Goal: Task Accomplishment & Management: Use online tool/utility

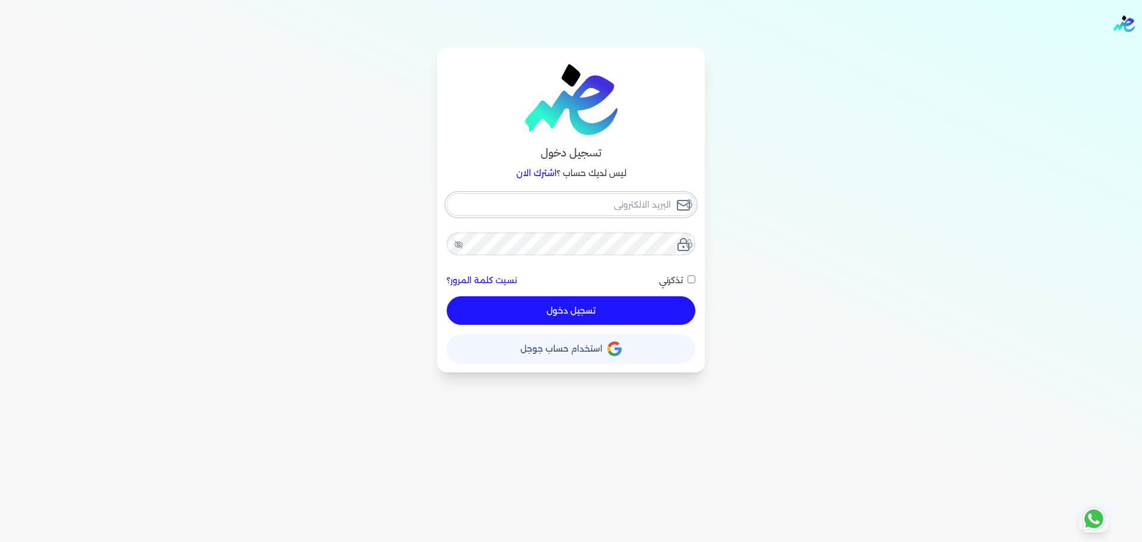
type input "[EMAIL_ADDRESS][DOMAIN_NAME]"
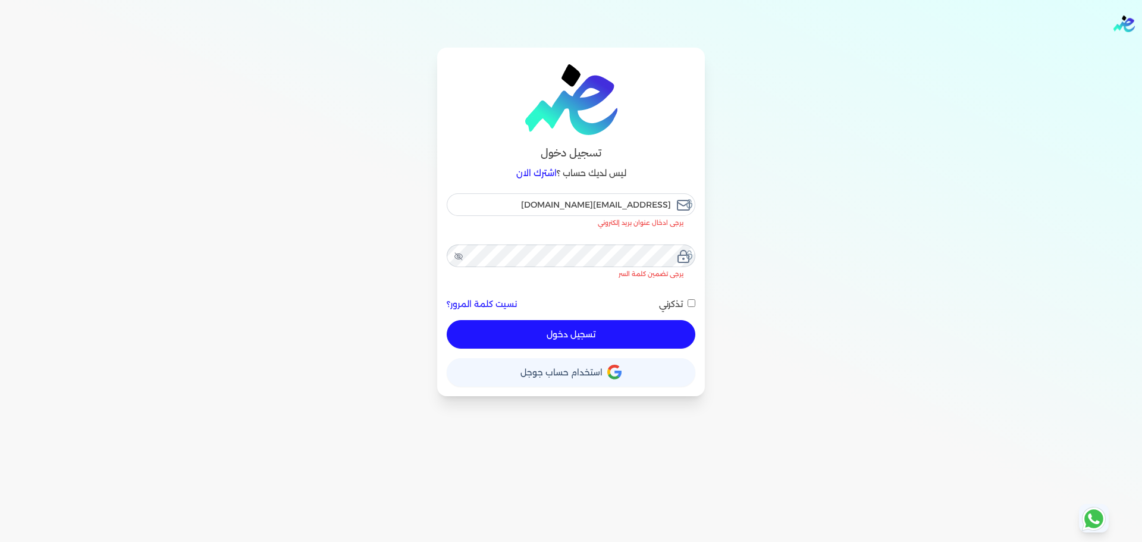
click at [614, 320] on button "تسجيل دخول" at bounding box center [571, 334] width 249 height 29
checkbox input "false"
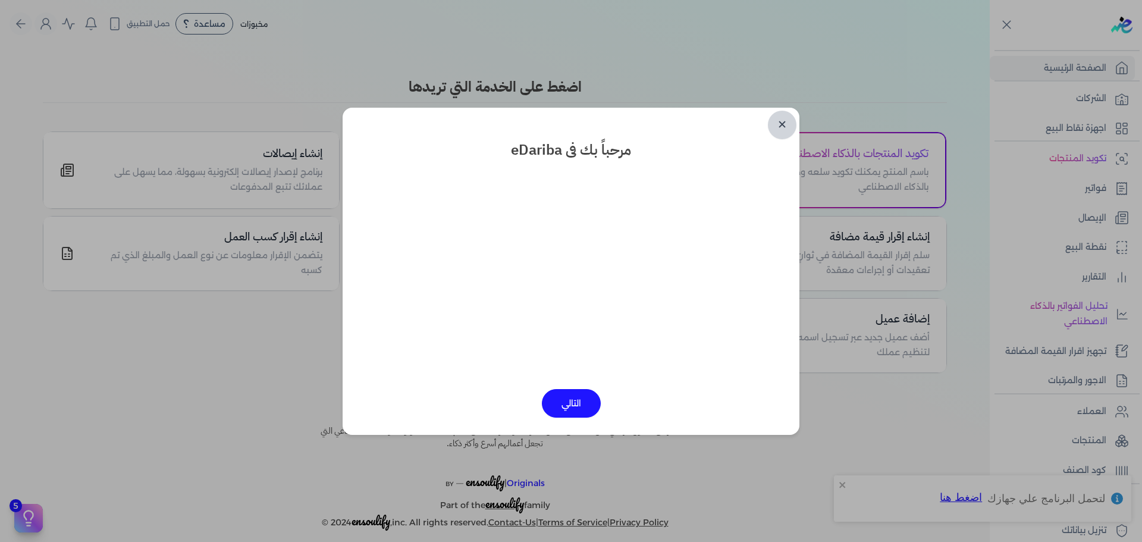
click at [778, 120] on link "✕" at bounding box center [782, 125] width 29 height 29
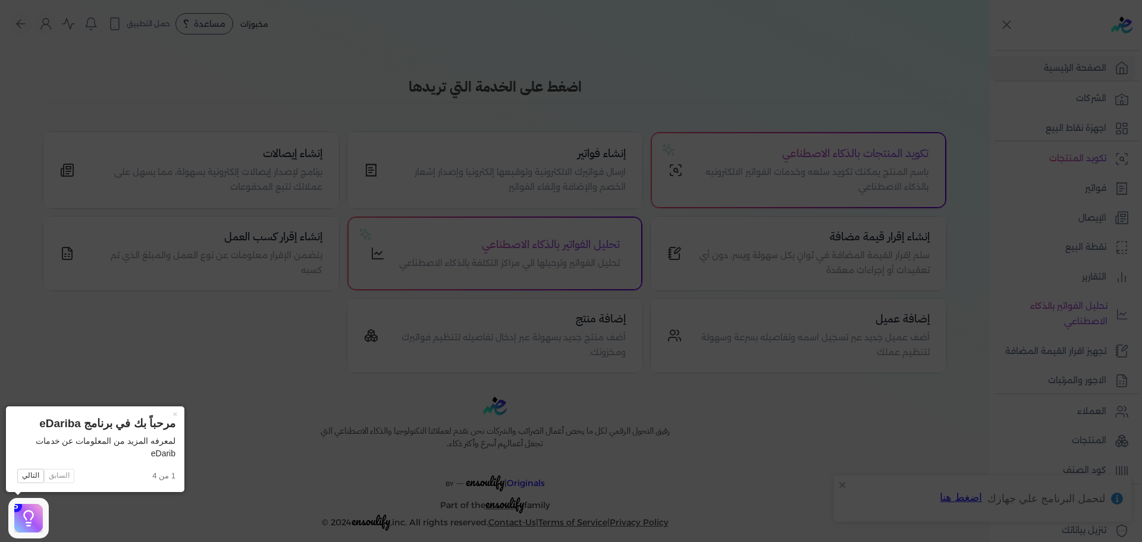
click at [631, 218] on icon at bounding box center [571, 271] width 1142 height 542
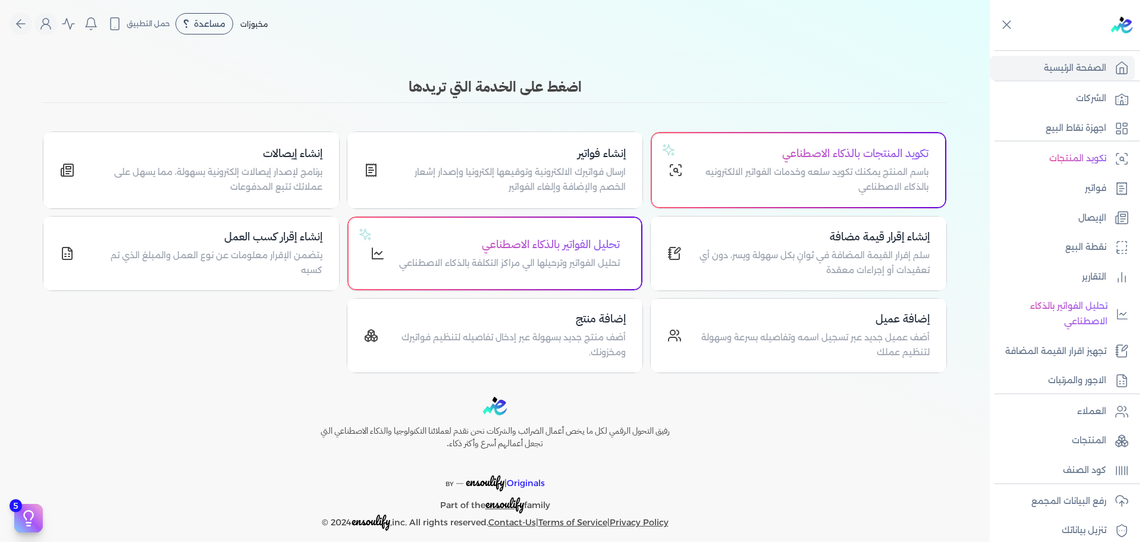
click at [909, 462] on div "رفيق التحول الرقمي لكل ما يخص أعمال الضرائب والشركات نحن نقدم لعملائنا التكنولو…" at bounding box center [495, 464] width 990 height 134
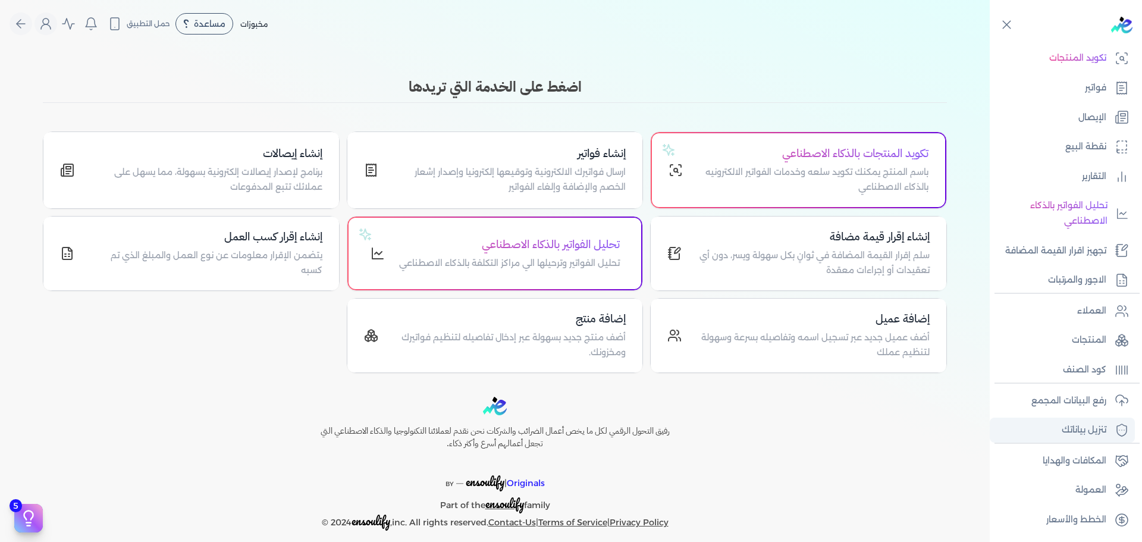
click at [1093, 429] on p "تنزيل بياناتك" at bounding box center [1084, 429] width 45 height 15
click at [1078, 429] on p "تنزيل بياناتك" at bounding box center [1084, 429] width 45 height 15
drag, startPoint x: 1078, startPoint y: 429, endPoint x: 1100, endPoint y: 427, distance: 21.5
click at [1100, 427] on p "تنزيل بياناتك" at bounding box center [1084, 429] width 45 height 15
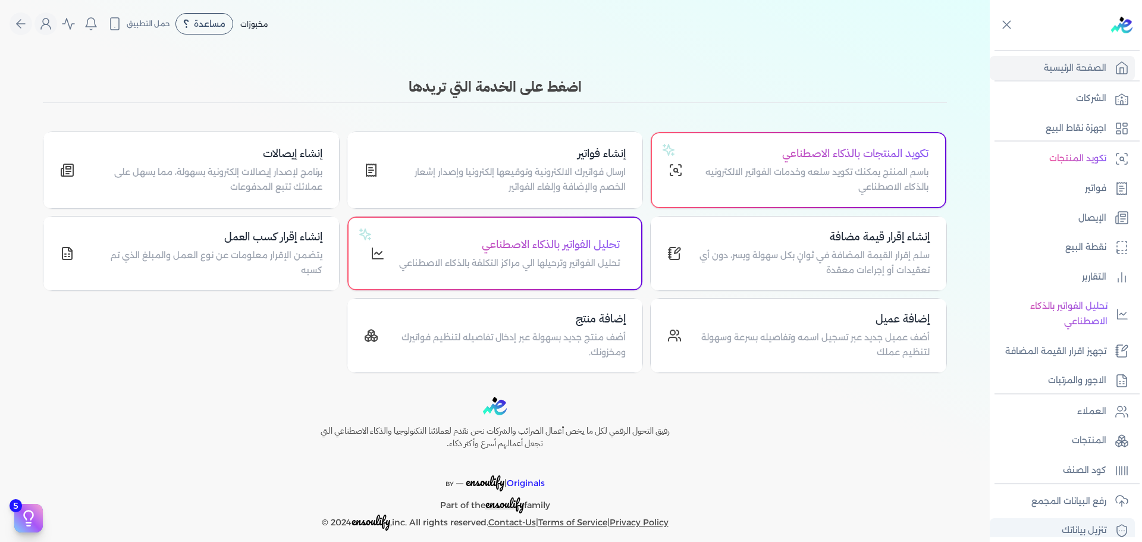
scroll to position [101, 0]
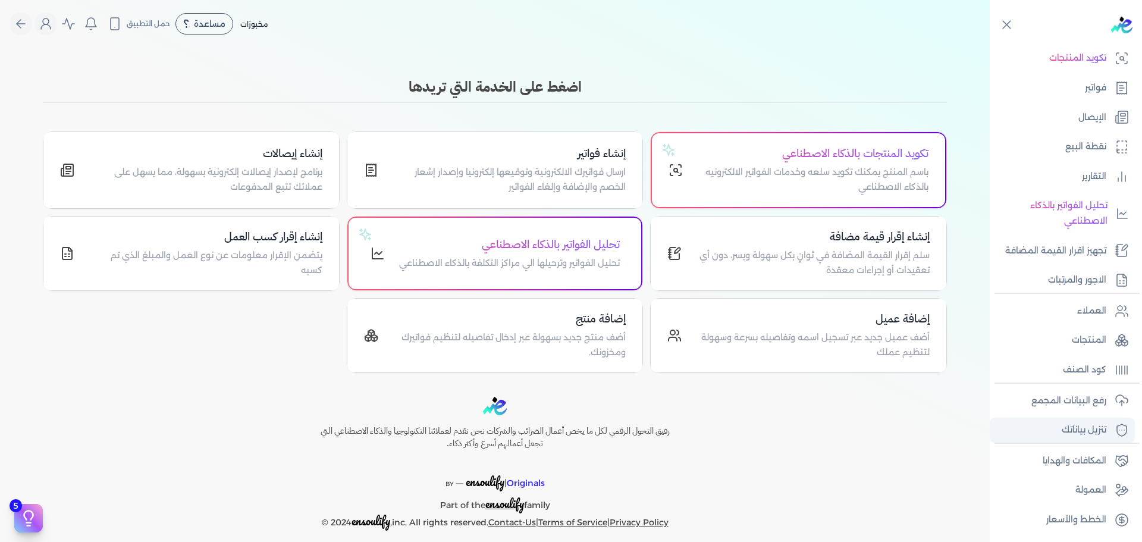
click at [1075, 441] on link "تنزيل بياناتك" at bounding box center [1062, 430] width 145 height 25
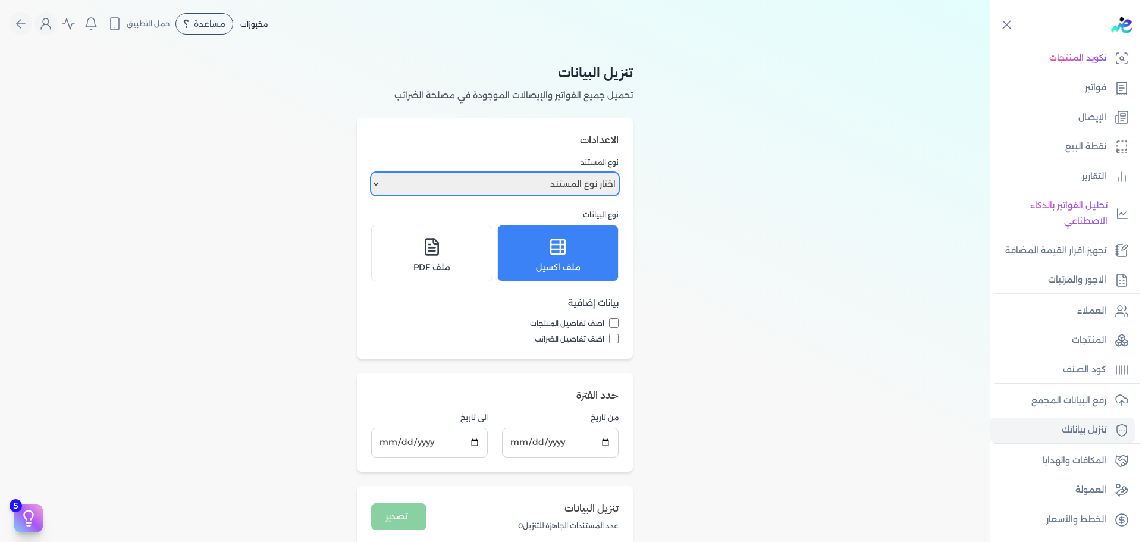
click at [595, 182] on select "اختار نوع المستند فواتير الإيصالات" at bounding box center [494, 184] width 247 height 23
click at [583, 140] on h2 "الاعدادات" at bounding box center [494, 139] width 247 height 15
click at [595, 191] on select "اختار نوع المستند فواتير الإيصالات" at bounding box center [494, 184] width 247 height 23
click at [685, 208] on div "تنزيل البيانات تحميل جميع الفواتير والإيصالات الموجودة في مصلحة الضرائب الاعداد…" at bounding box center [495, 305] width 990 height 515
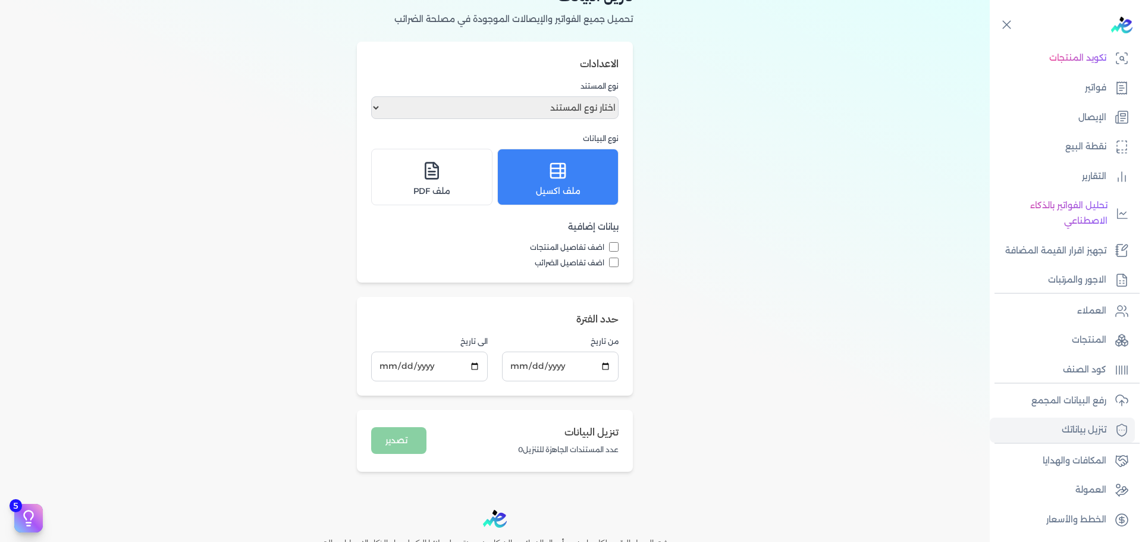
scroll to position [137, 0]
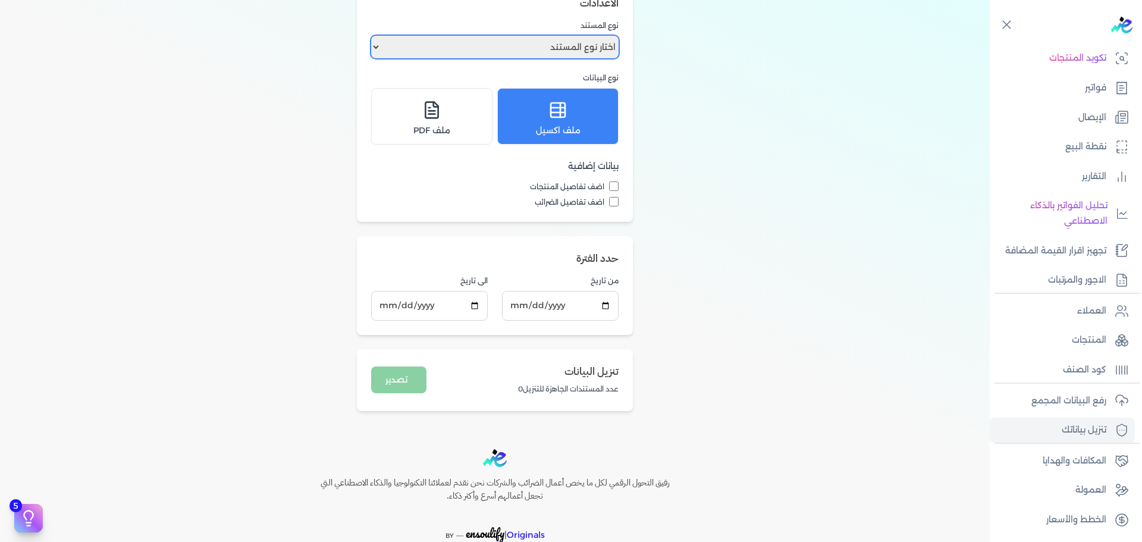
drag, startPoint x: 556, startPoint y: 41, endPoint x: 563, endPoint y: 81, distance: 41.0
click at [563, 81] on div "نوع المستند اختار نوع المستند فواتير الإيصالات نوع البيانات ملف اكسيل ملف PDF" at bounding box center [494, 82] width 247 height 125
select select "invoices"
click at [374, 36] on select "اختار نوع المستند فواتير الإيصالات" at bounding box center [494, 47] width 247 height 23
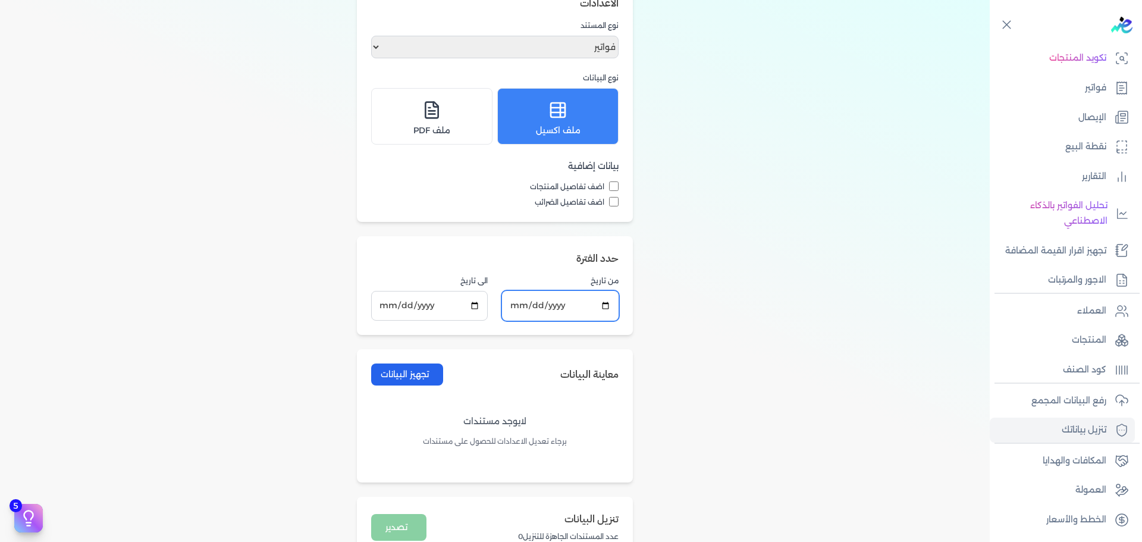
click at [559, 317] on input "[DATE]" at bounding box center [560, 305] width 117 height 29
click at [608, 309] on input "[DATE]" at bounding box center [560, 305] width 117 height 29
click at [688, 252] on div "تنزيل البيانات تحميل جميع الفواتير والإيصالات الموجودة في مصلحة الضرائب الاعداد…" at bounding box center [495, 242] width 990 height 662
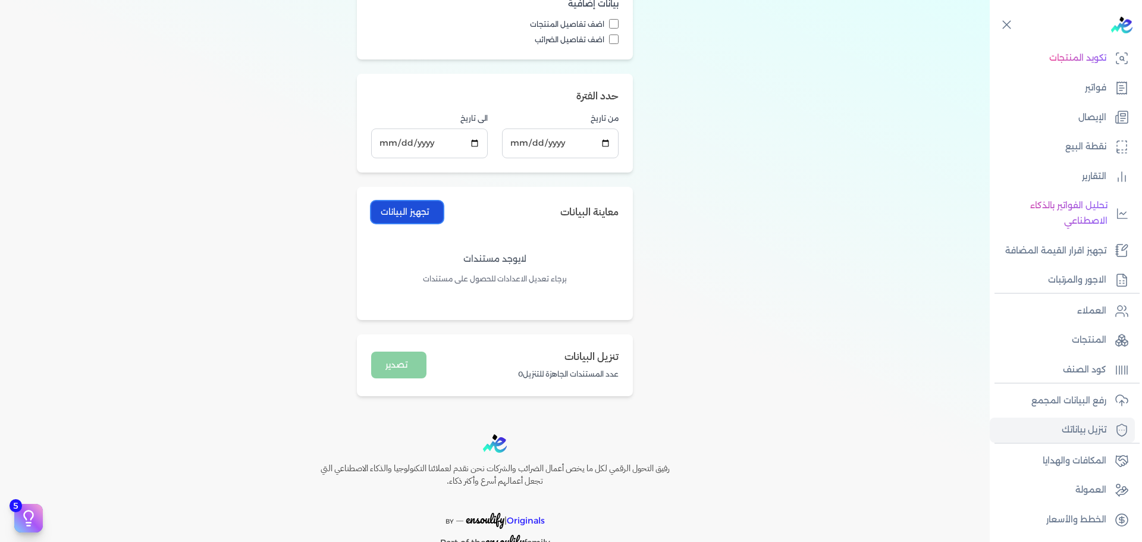
click at [407, 215] on button "تجهيز البيانات" at bounding box center [407, 212] width 72 height 22
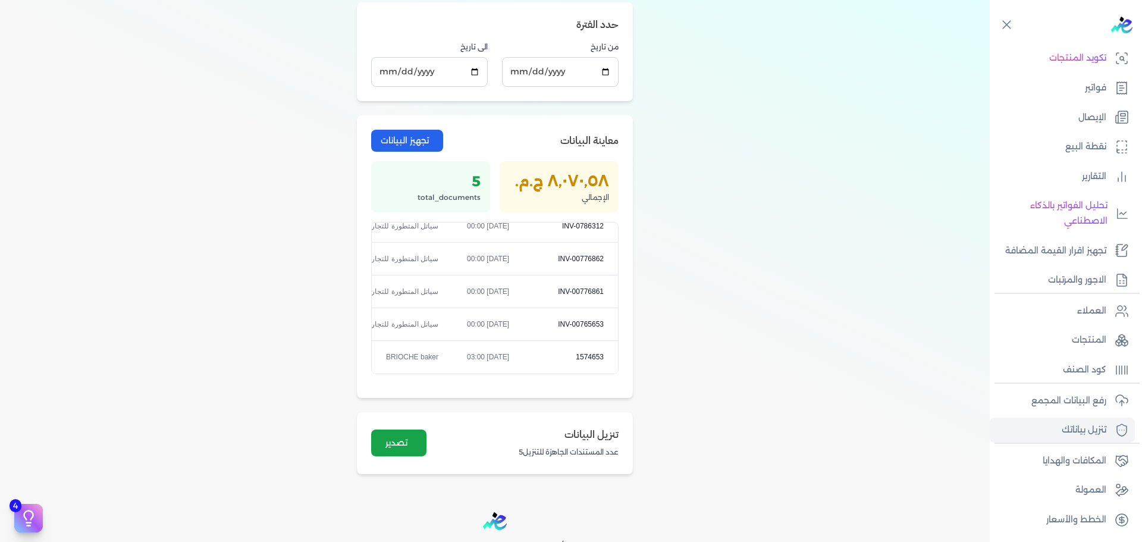
scroll to position [498, 0]
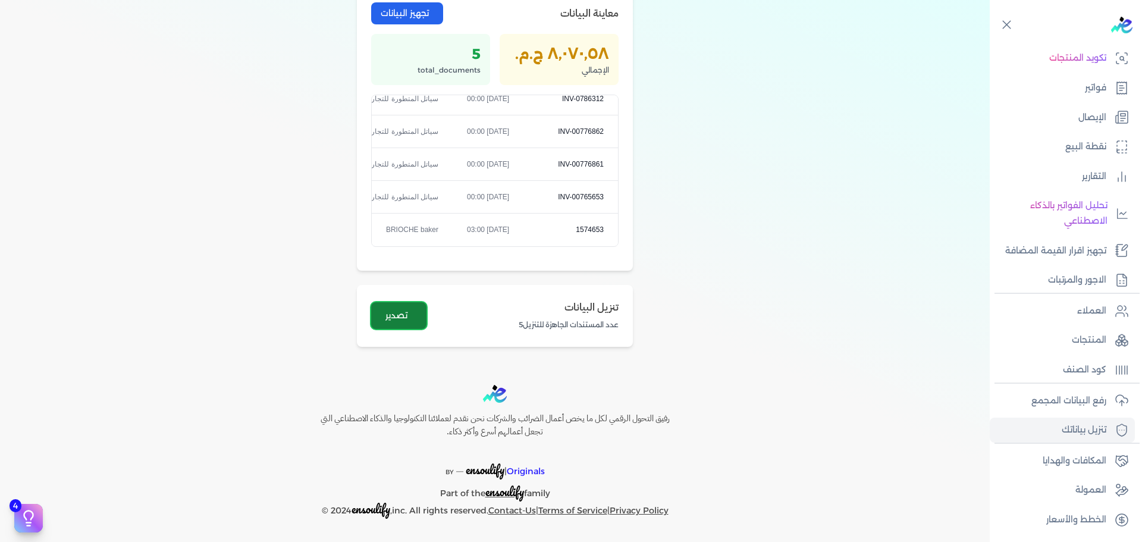
click at [398, 310] on button "تصدير" at bounding box center [398, 315] width 55 height 27
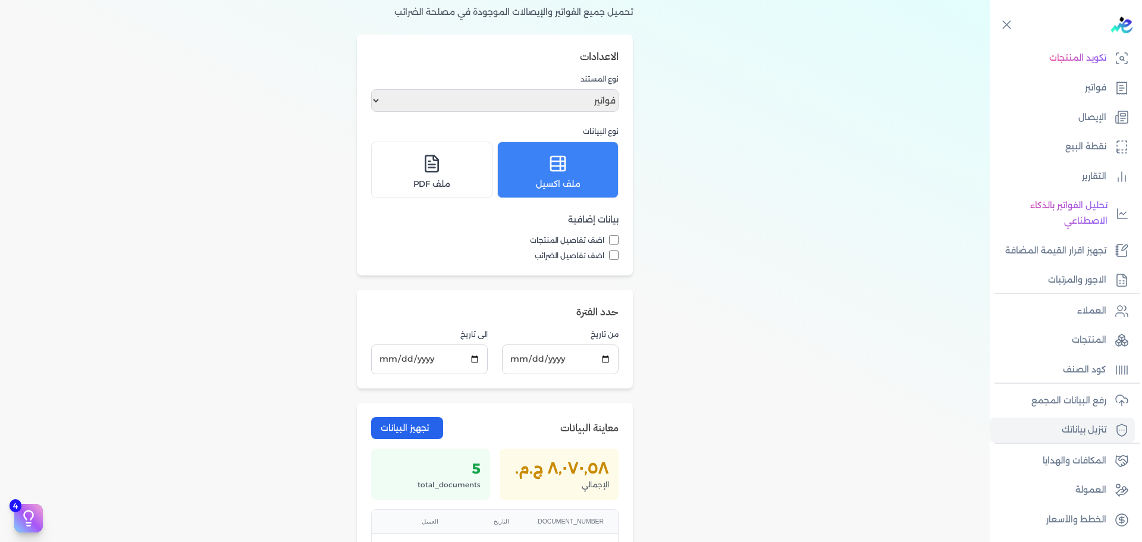
scroll to position [0, 0]
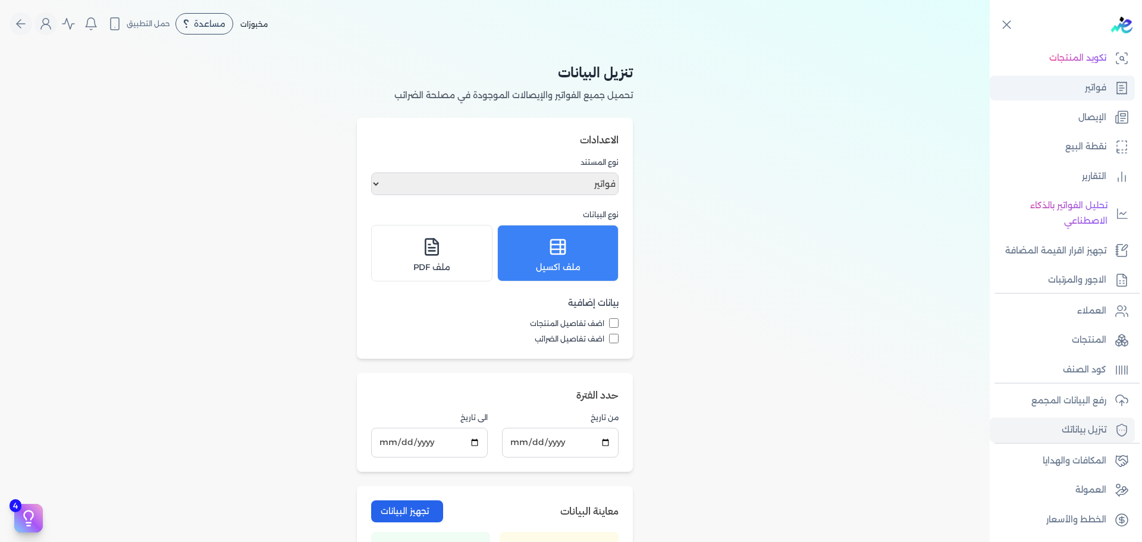
click at [1093, 98] on link "فواتير" at bounding box center [1062, 88] width 145 height 25
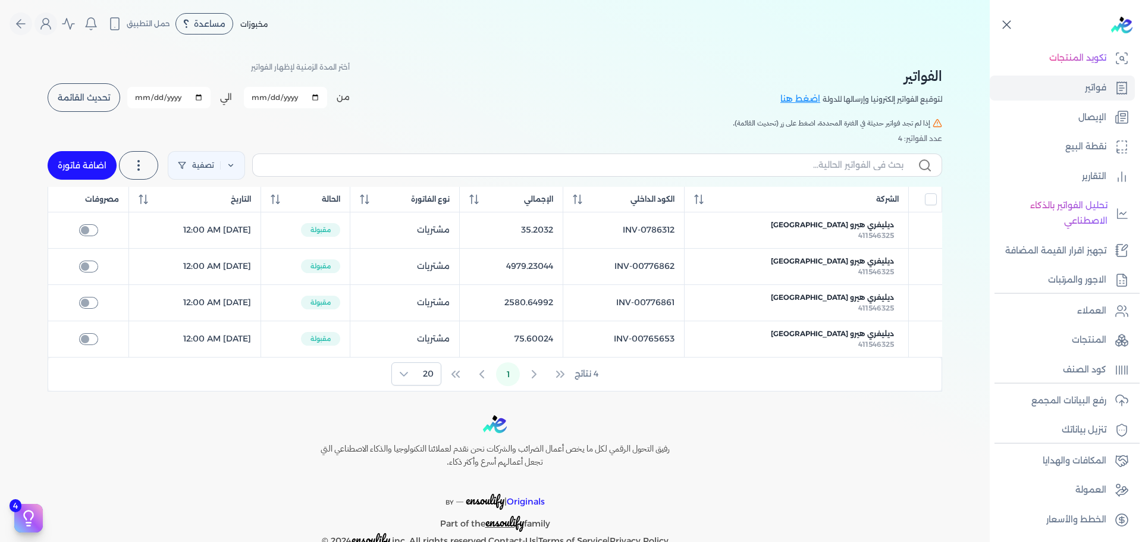
click at [1012, 32] on icon at bounding box center [1006, 24] width 15 height 15
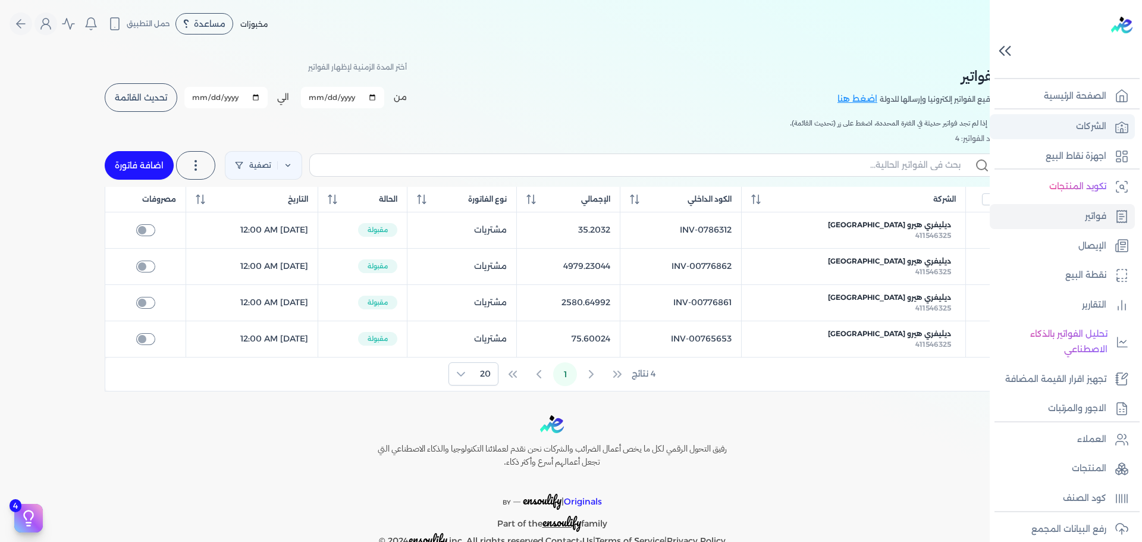
click at [1102, 123] on p "الشركات" at bounding box center [1091, 126] width 30 height 15
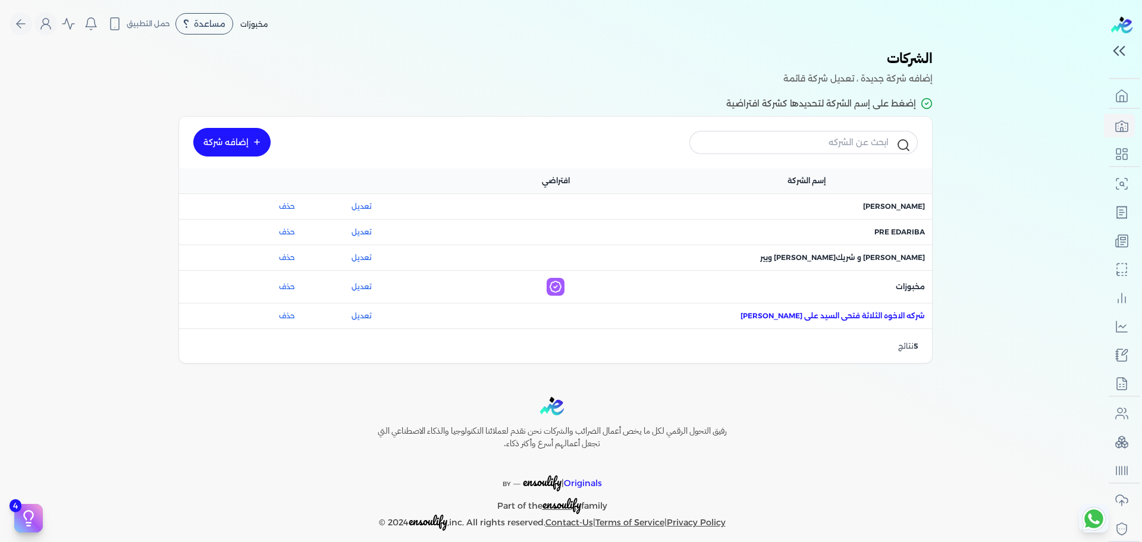
click at [895, 317] on span "اسم الشركة : شركه الاخوه الثلاثة فتحى السيد على [PERSON_NAME]" at bounding box center [833, 316] width 184 height 11
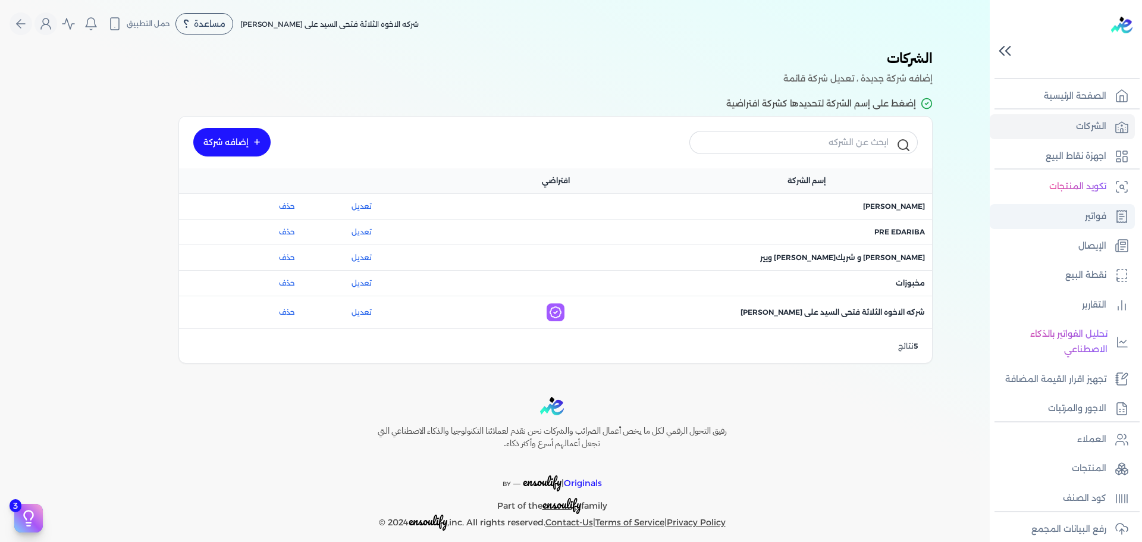
click at [1082, 212] on link "فواتير" at bounding box center [1062, 216] width 145 height 25
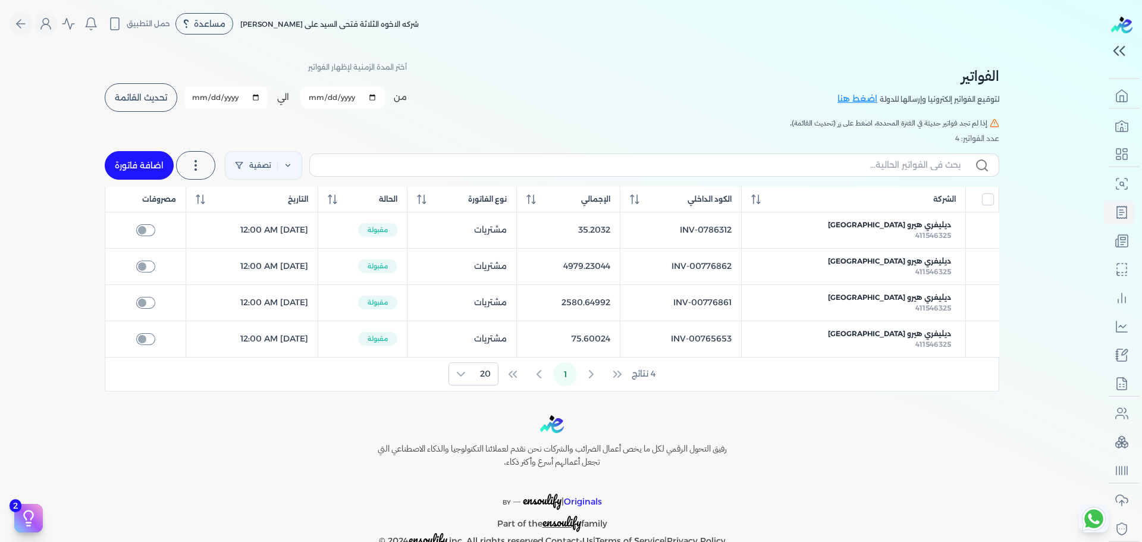
click at [121, 96] on span "تحديث القائمة" at bounding box center [141, 97] width 52 height 8
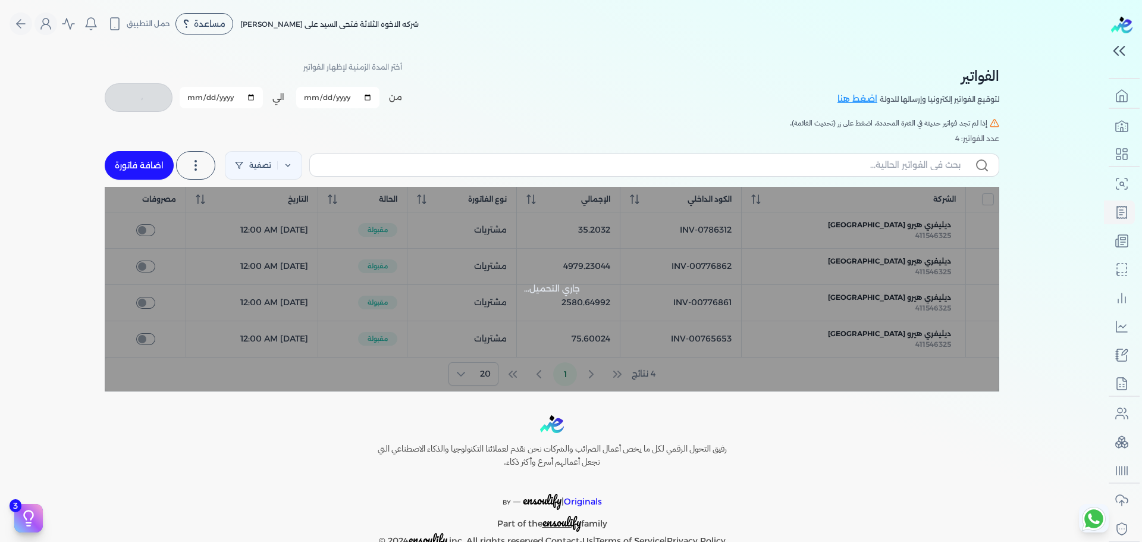
checkbox input "false"
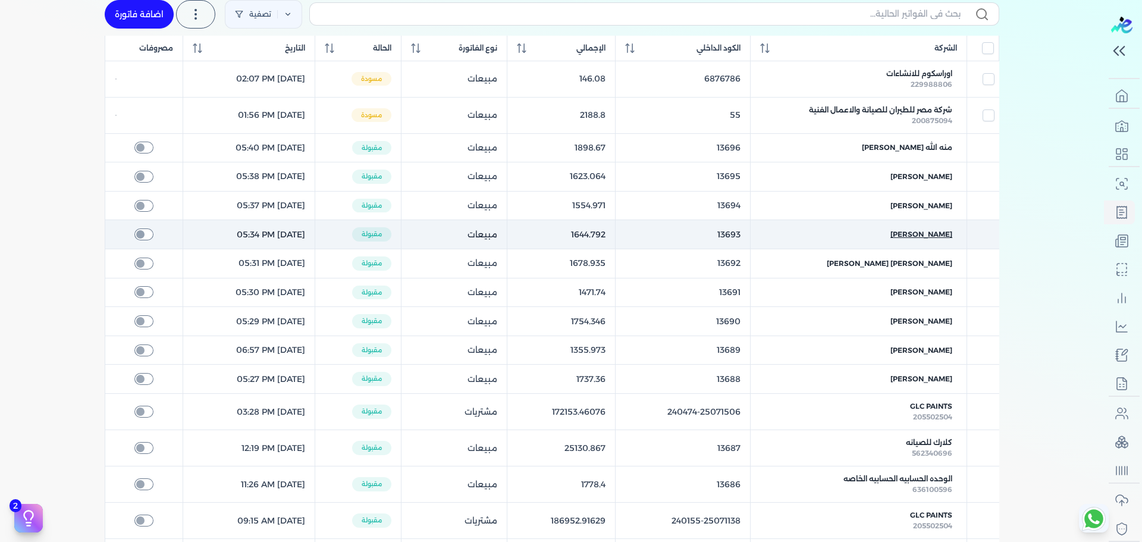
scroll to position [39, 0]
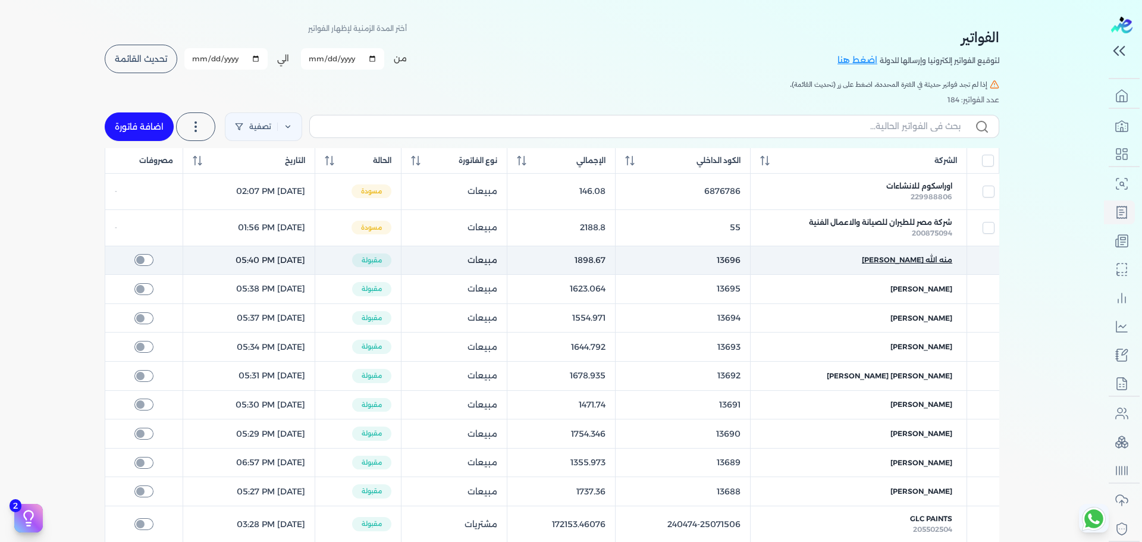
click at [931, 259] on span "منه الله [PERSON_NAME]" at bounding box center [907, 260] width 90 height 11
checkbox input "false"
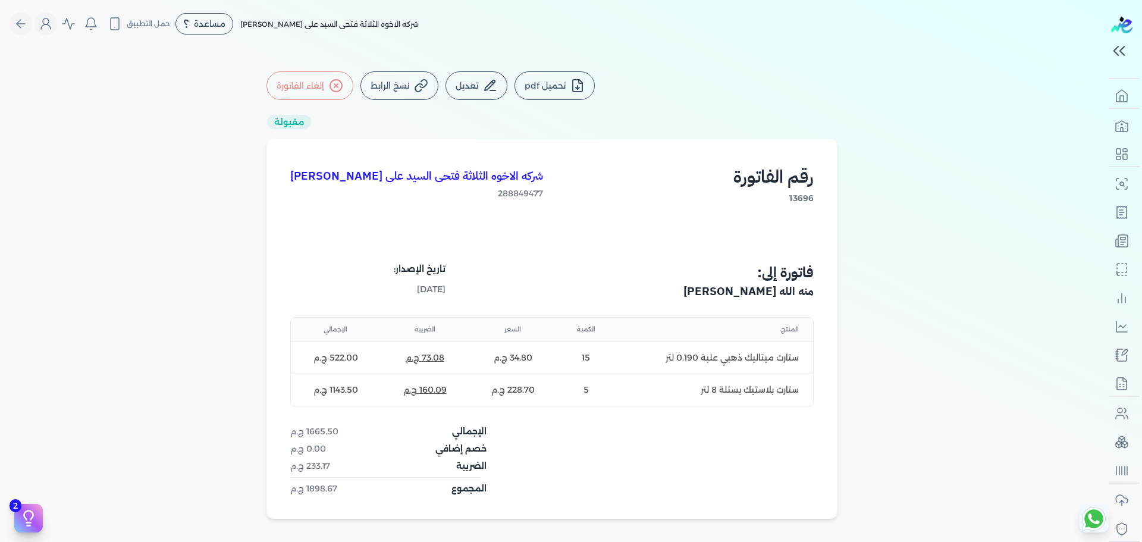
click at [556, 89] on button "تحميل pdf" at bounding box center [555, 85] width 80 height 29
click at [389, 98] on button "نسخ الرابط" at bounding box center [399, 85] width 78 height 29
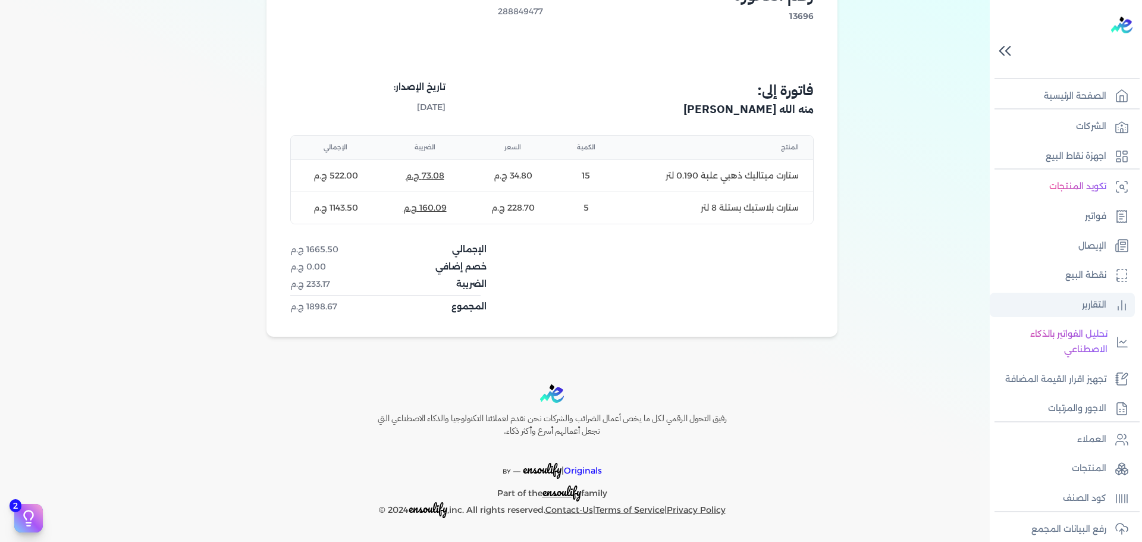
scroll to position [128, 0]
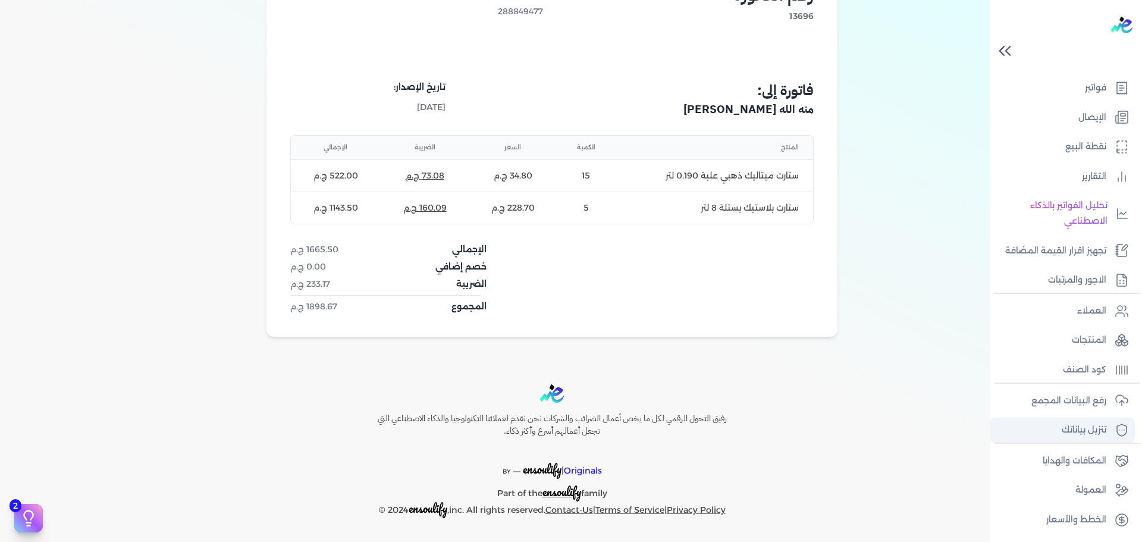
click at [1087, 429] on p "تنزيل بياناتك" at bounding box center [1084, 429] width 45 height 15
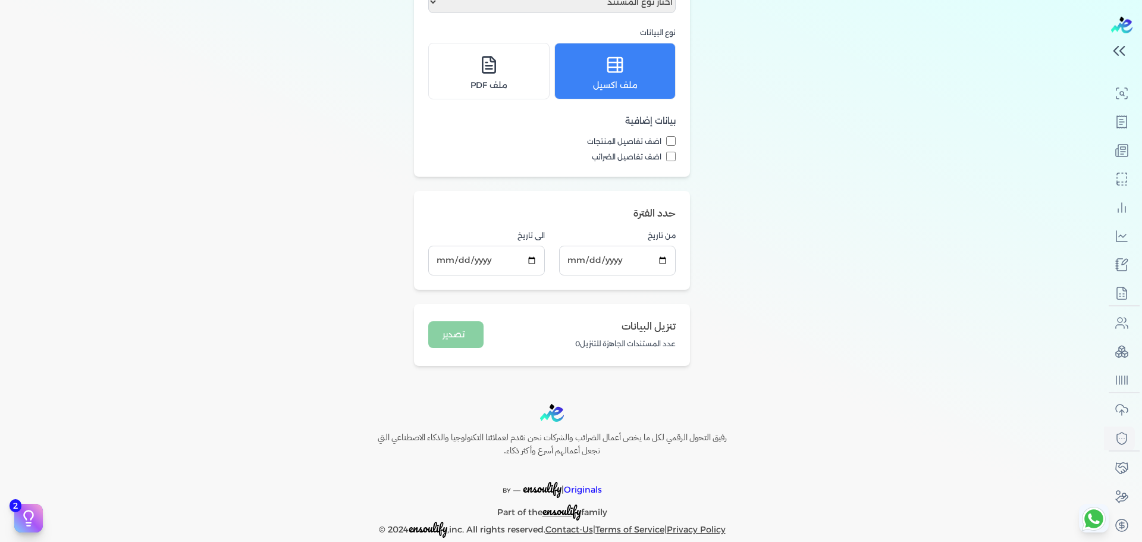
scroll to position [33, 0]
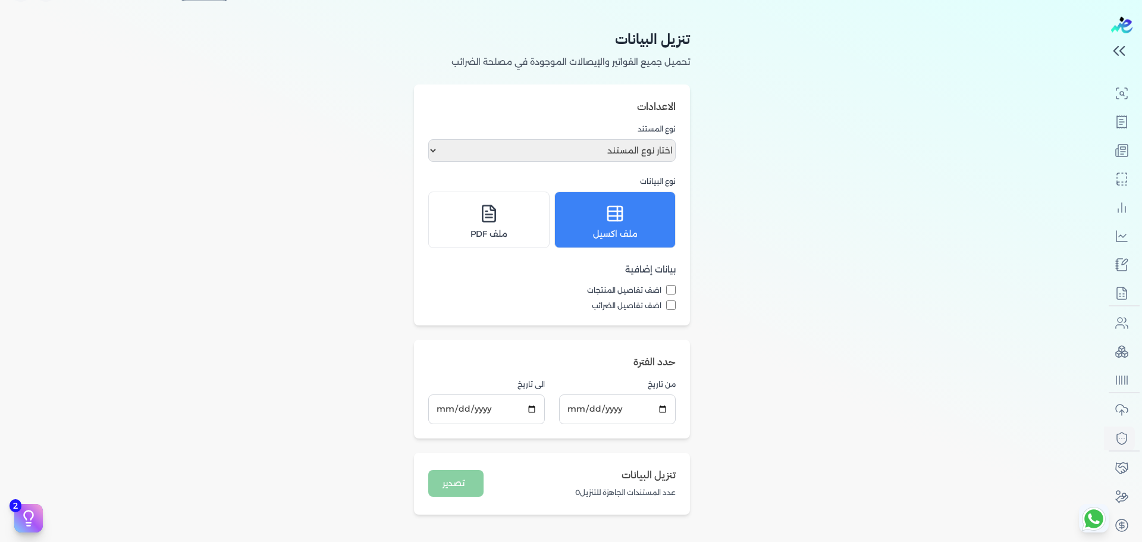
click at [711, 142] on div "تنزيل البيانات تحميل جميع الفواتير والإيصالات الموجودة في مصلحة الضرائب الاعداد…" at bounding box center [552, 271] width 1104 height 515
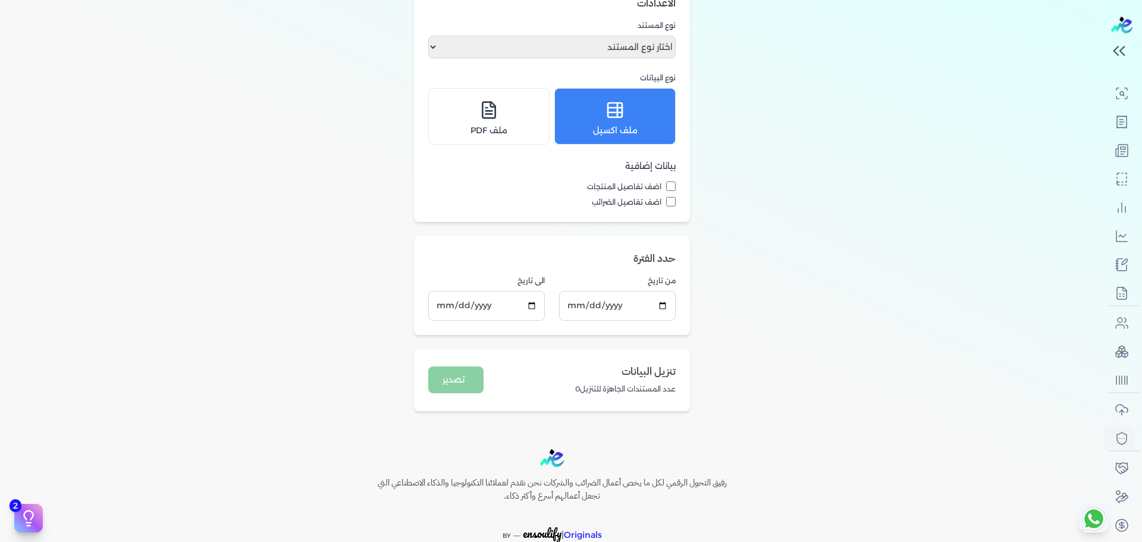
scroll to position [137, 0]
